Goal: Information Seeking & Learning: Learn about a topic

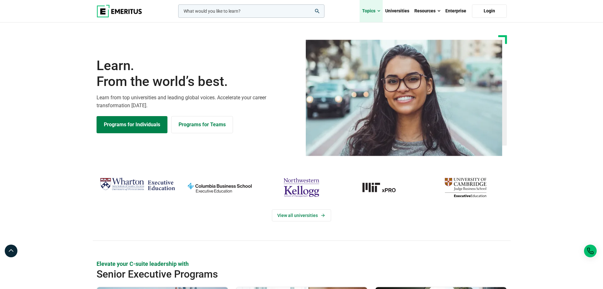
click at [376, 12] on link "Topics" at bounding box center [371, 11] width 23 height 22
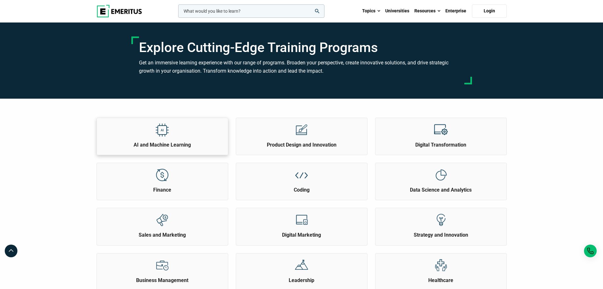
click at [181, 148] on div "AI and Machine Learning" at bounding box center [163, 136] width 132 height 37
click at [154, 135] on div at bounding box center [162, 129] width 24 height 23
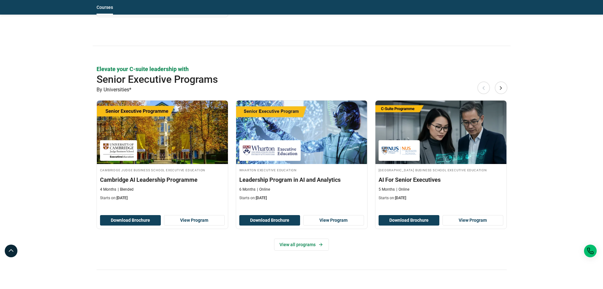
scroll to position [285, 0]
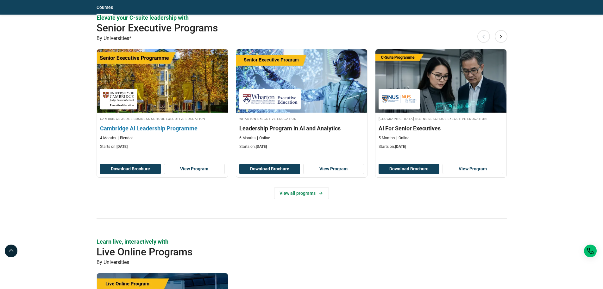
click at [195, 140] on div "4 Months Blended" at bounding box center [162, 137] width 125 height 5
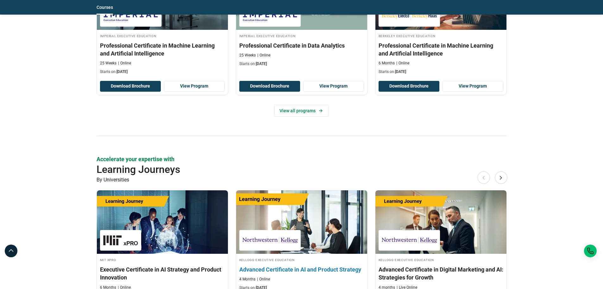
scroll to position [950, 0]
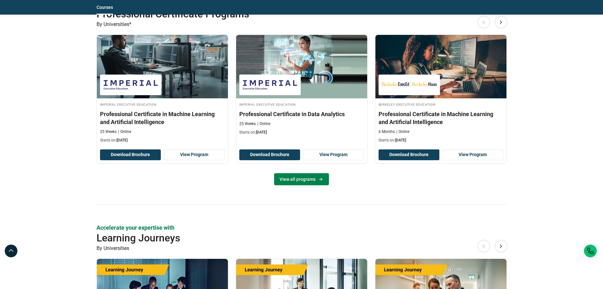
click at [317, 183] on link "View all programs" at bounding box center [301, 179] width 55 height 12
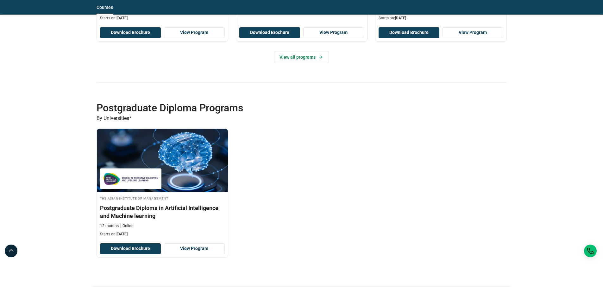
scroll to position [1299, 0]
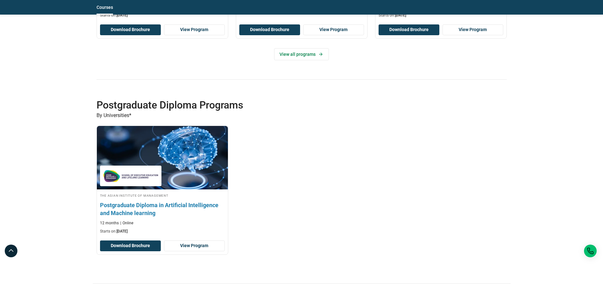
click at [162, 207] on h3 "Postgraduate Diploma in Artificial Intelligence and Machine learning" at bounding box center [162, 209] width 125 height 16
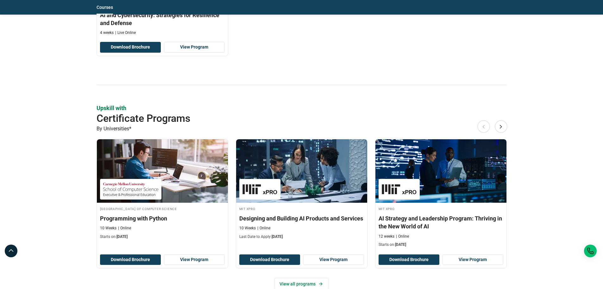
scroll to position [697, 0]
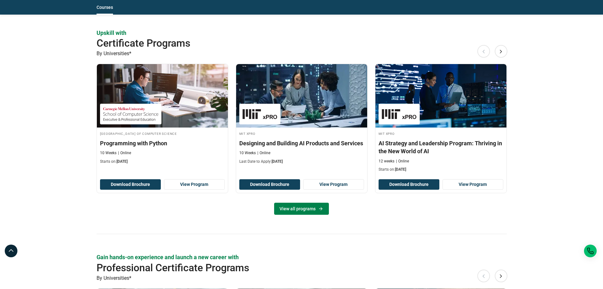
click at [286, 208] on link "View all programs" at bounding box center [301, 208] width 55 height 12
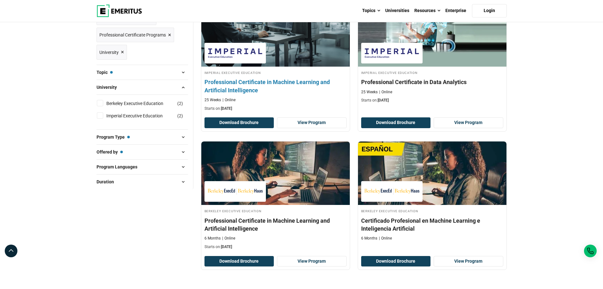
scroll to position [190, 0]
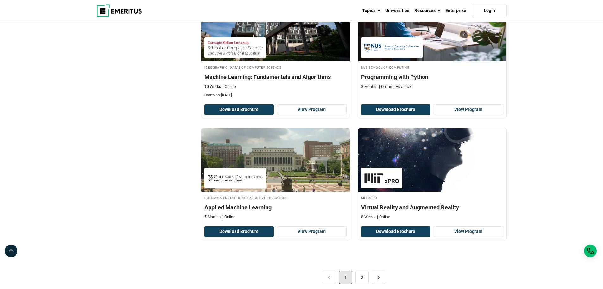
scroll to position [1235, 0]
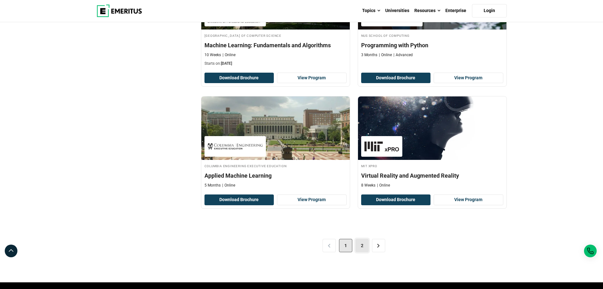
click at [362, 246] on link "2" at bounding box center [362, 245] width 13 height 13
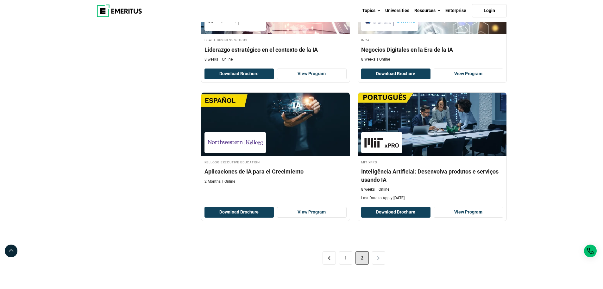
scroll to position [950, 0]
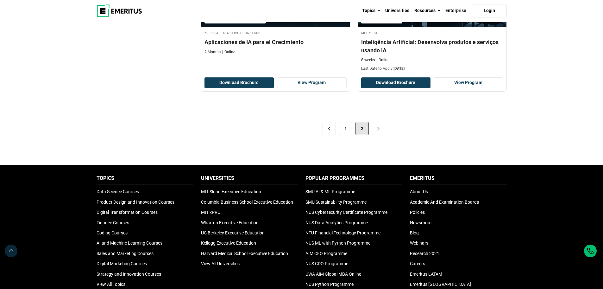
click at [377, 130] on div "< 1 2 >" at bounding box center [354, 128] width 306 height 35
click at [360, 130] on span "2" at bounding box center [362, 128] width 13 height 13
click at [349, 130] on link "1" at bounding box center [345, 128] width 13 height 13
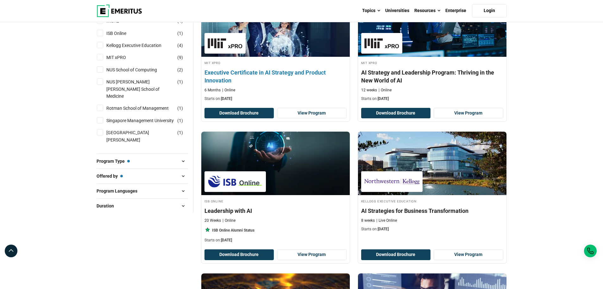
scroll to position [95, 0]
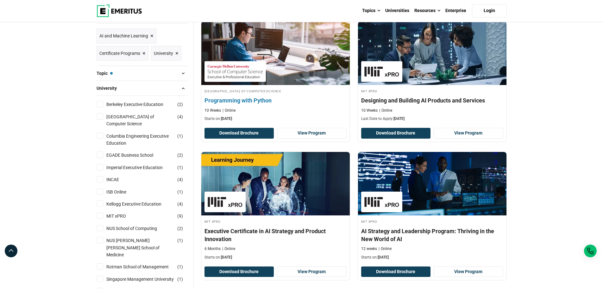
click at [268, 98] on h4 "Programming with Python" at bounding box center [276, 100] width 142 height 8
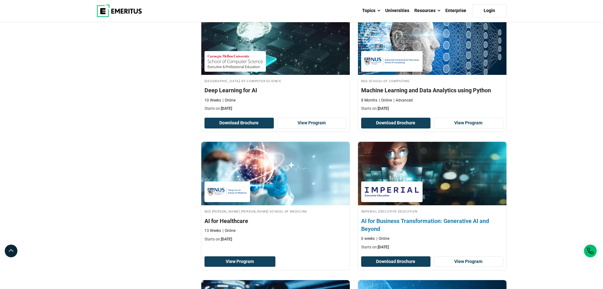
scroll to position [792, 0]
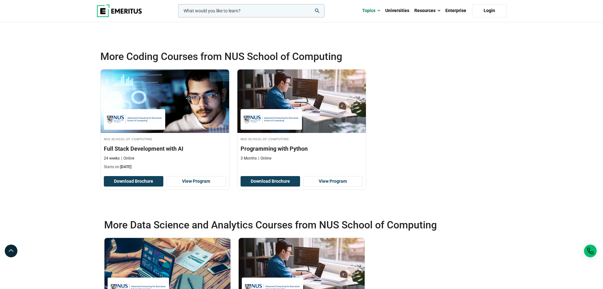
scroll to position [697, 0]
